Goal: Navigation & Orientation: Find specific page/section

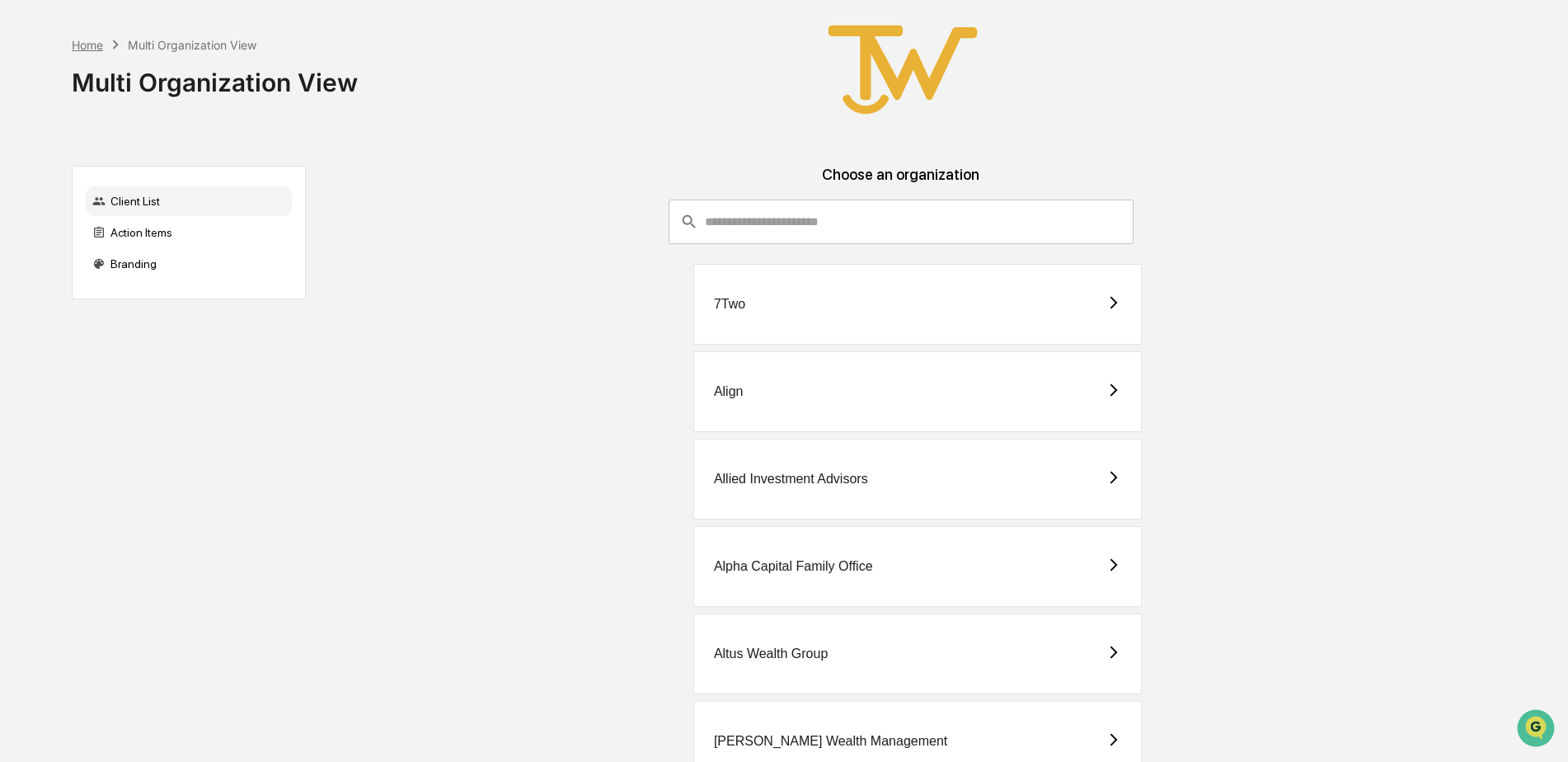
click at [88, 45] on div "Home" at bounding box center [88, 45] width 32 height 14
click at [130, 203] on div "Client List" at bounding box center [189, 201] width 206 height 30
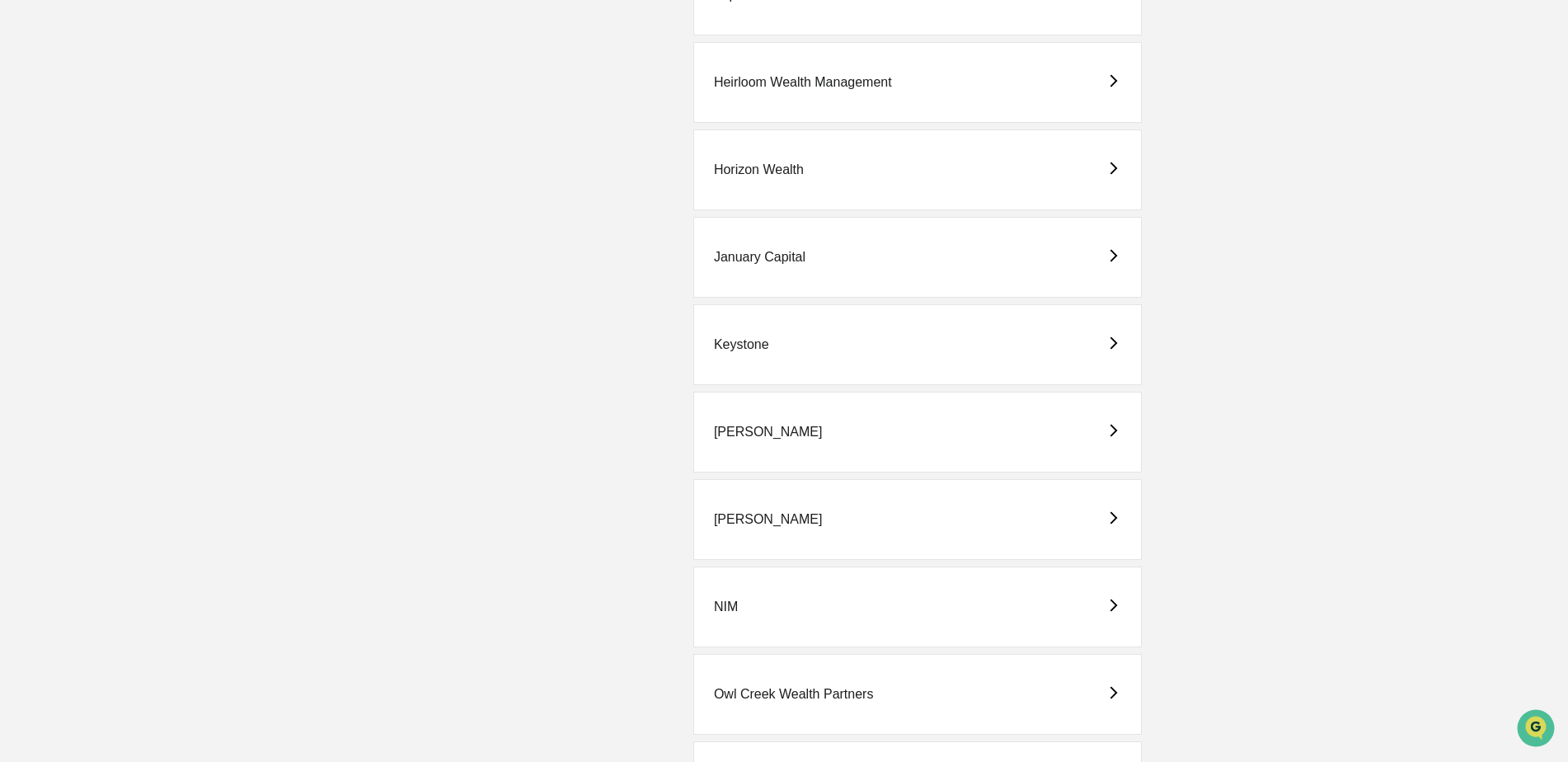
scroll to position [1437, 0]
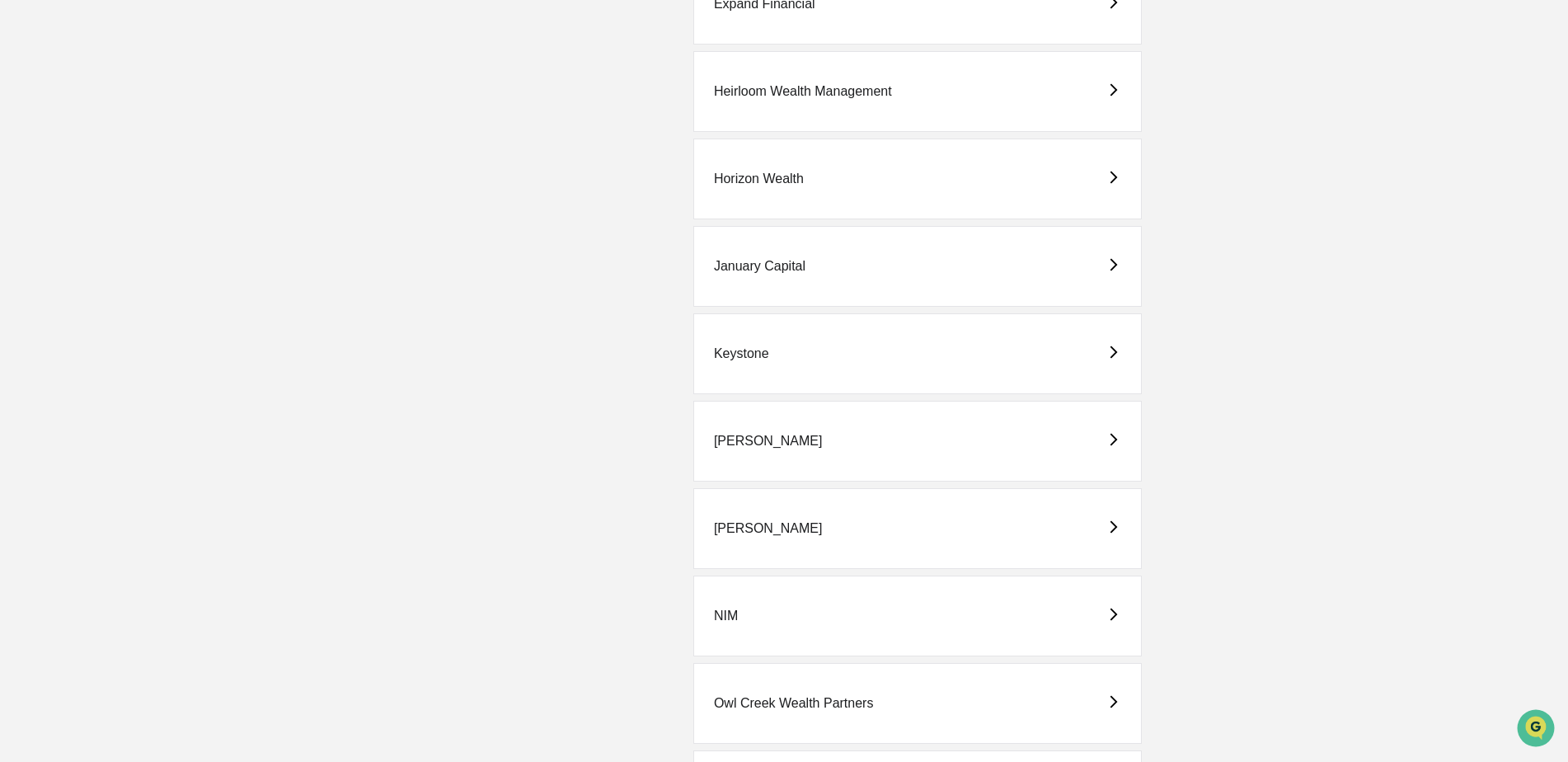
click at [787, 439] on div "[PERSON_NAME]" at bounding box center [769, 441] width 109 height 15
